Goal: Transaction & Acquisition: Purchase product/service

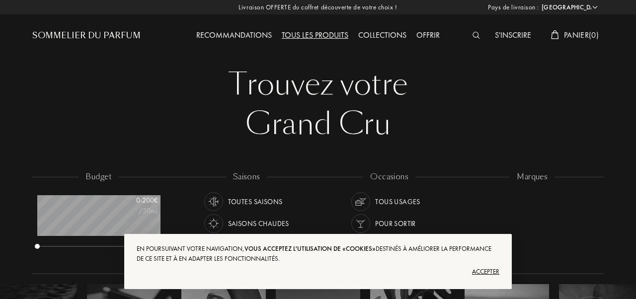
select select "FR"
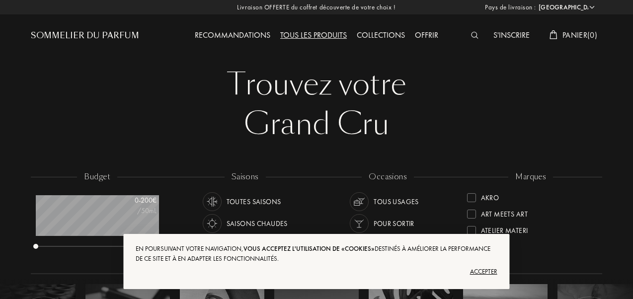
click at [486, 272] on div "Accepter" at bounding box center [316, 272] width 361 height 16
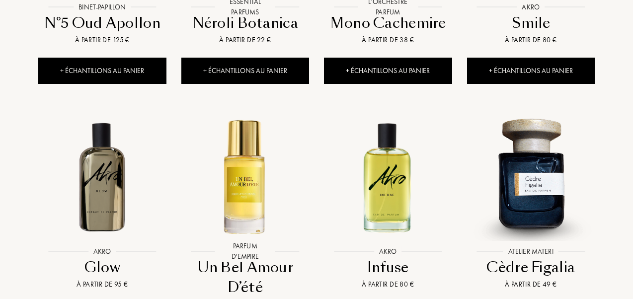
scroll to position [865, 0]
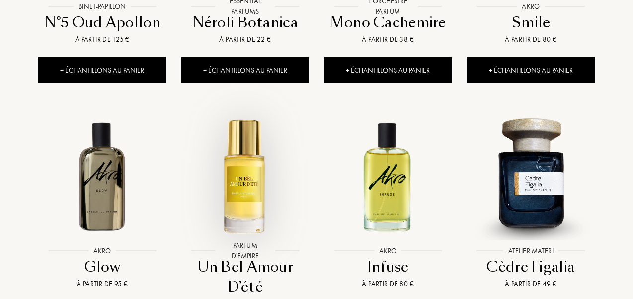
click at [255, 165] on img at bounding box center [245, 176] width 129 height 129
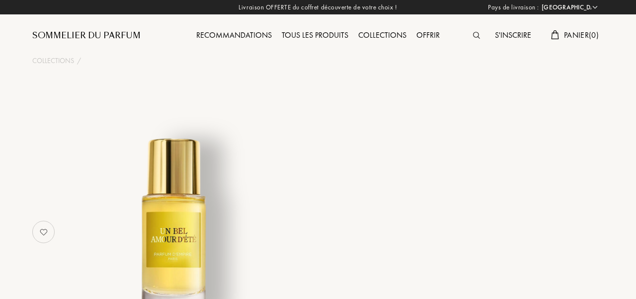
select select "FR"
